Goal: Task Accomplishment & Management: Manage account settings

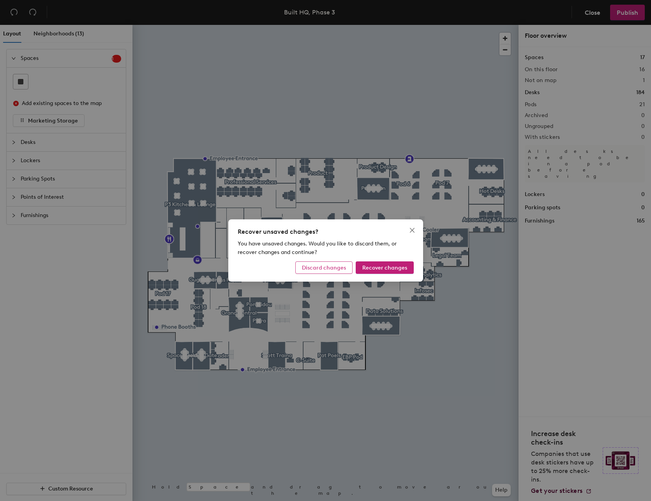
click at [341, 267] on span "Discard changes" at bounding box center [324, 268] width 44 height 7
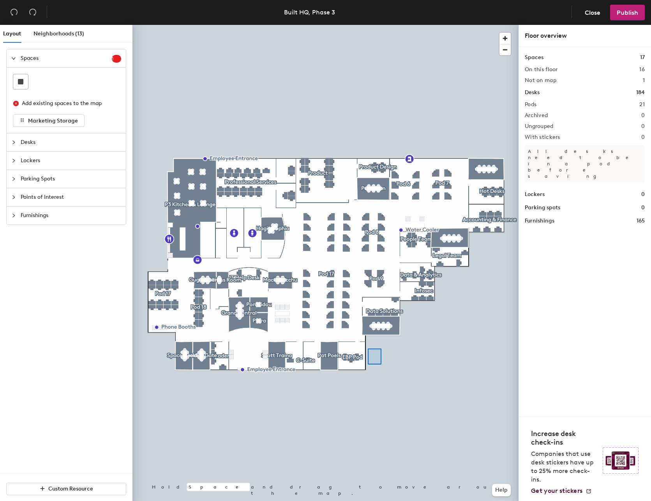
click at [366, 25] on div at bounding box center [325, 25] width 386 height 0
